Goal: Find contact information: Find contact information

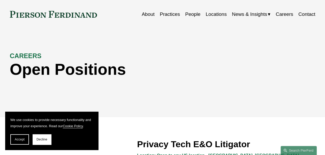
scroll to position [26, 0]
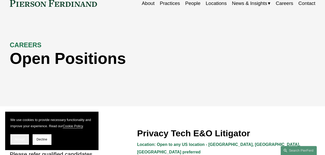
click at [24, 137] on button "Accept" at bounding box center [19, 139] width 19 height 10
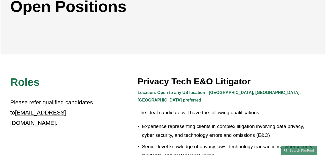
scroll to position [0, 0]
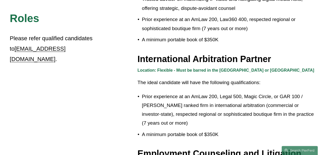
scroll to position [585, 0]
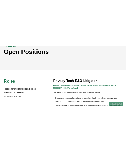
scroll to position [78, 0]
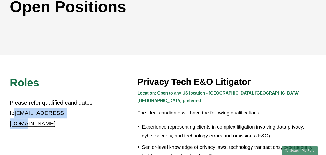
drag, startPoint x: 14, startPoint y: 115, endPoint x: 69, endPoint y: 115, distance: 54.9
click at [69, 115] on p "Please refer qualified candidates to [EMAIL_ADDRESS][DOMAIN_NAME] ." at bounding box center [55, 112] width 90 height 31
copy p "[EMAIL_ADDRESS][DOMAIN_NAME]"
